Goal: Task Accomplishment & Management: Manage account settings

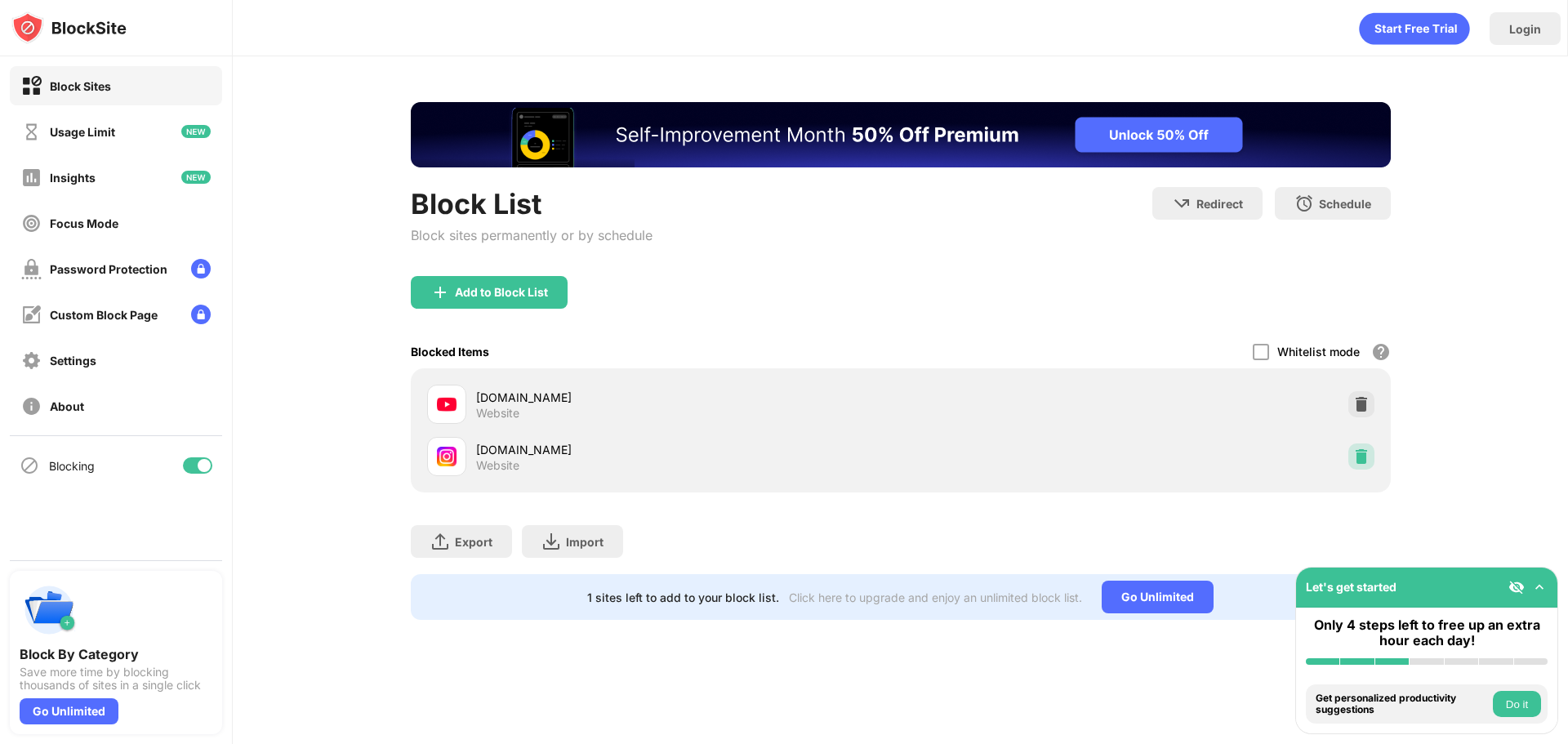
click at [1358, 449] on img at bounding box center [1360, 455] width 16 height 16
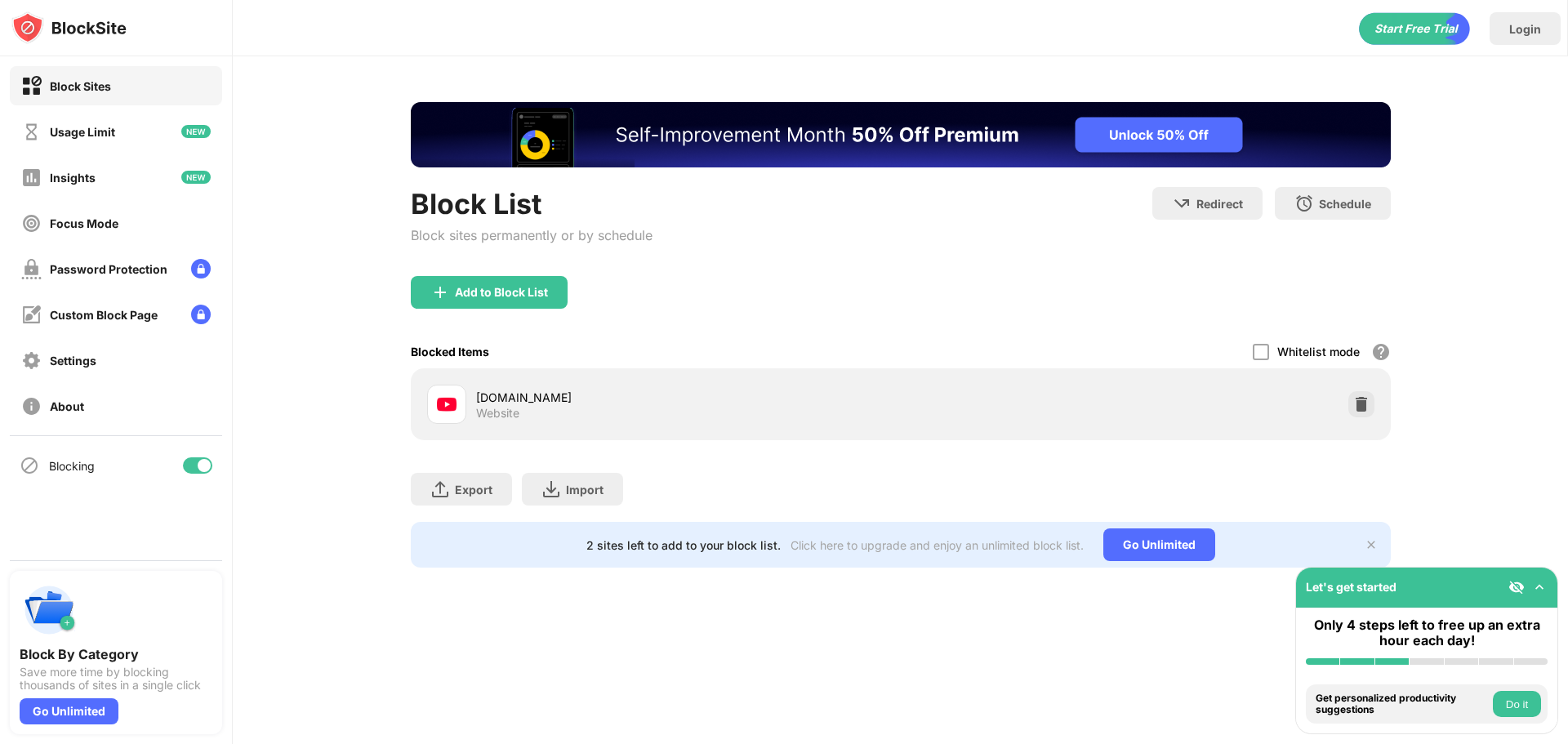
click at [559, 306] on div "Add to Block List" at bounding box center [488, 291] width 157 height 33
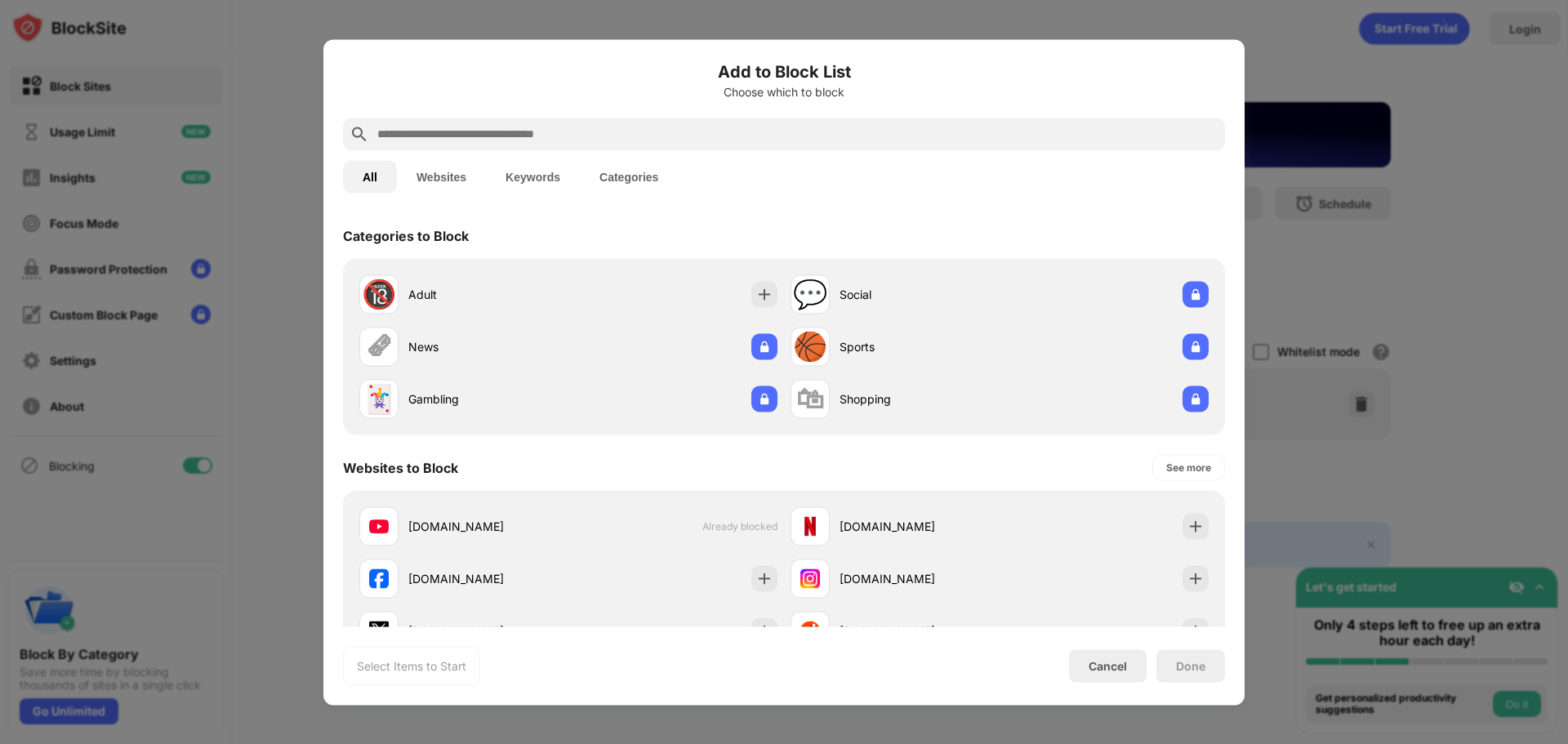
drag, startPoint x: 455, startPoint y: 185, endPoint x: 470, endPoint y: 193, distance: 17.0
click at [455, 185] on button "Websites" at bounding box center [441, 176] width 89 height 33
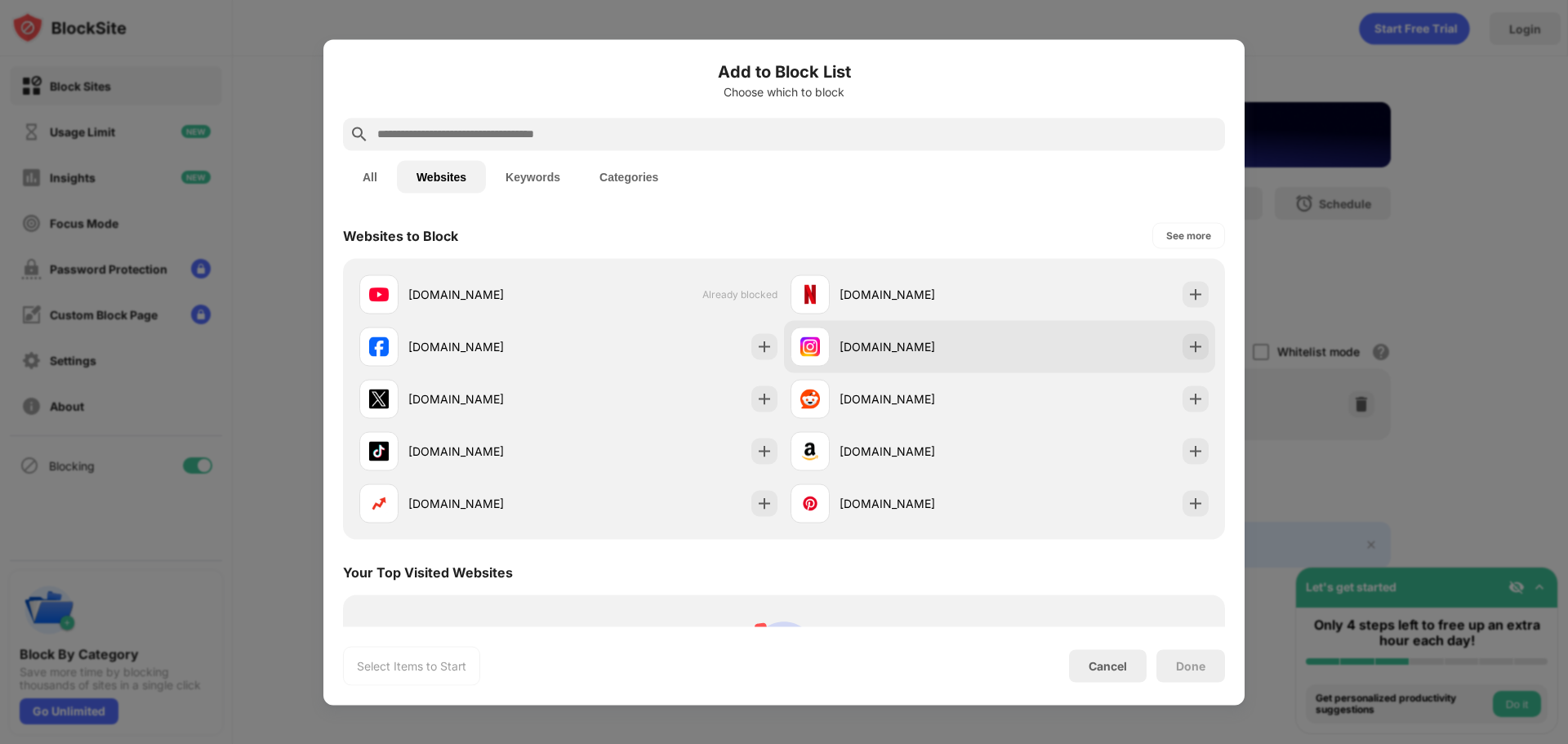
click at [966, 340] on div "instagram.com" at bounding box center [919, 347] width 160 height 17
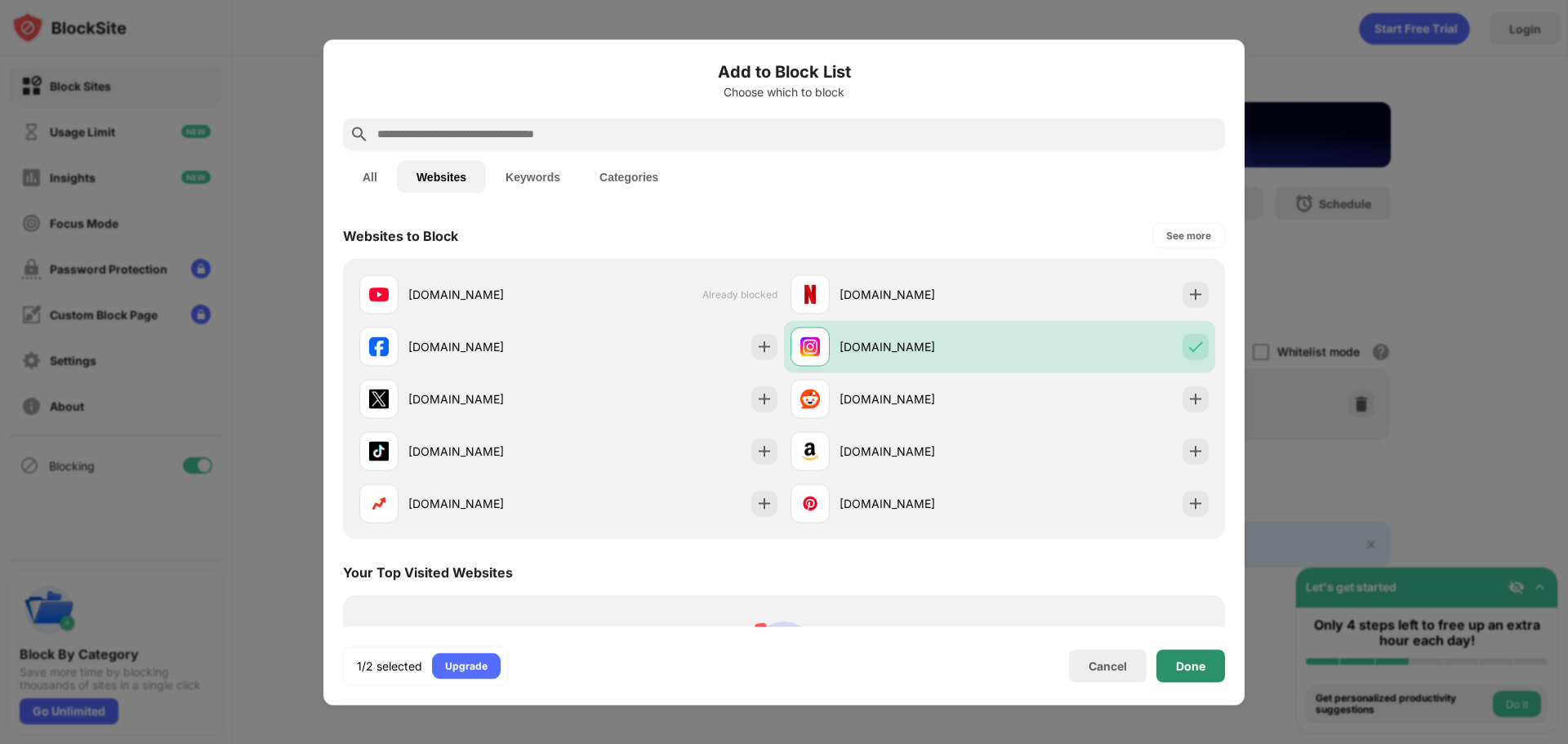
click at [1194, 676] on div "Done" at bounding box center [1190, 665] width 68 height 33
